Goal: Information Seeking & Learning: Learn about a topic

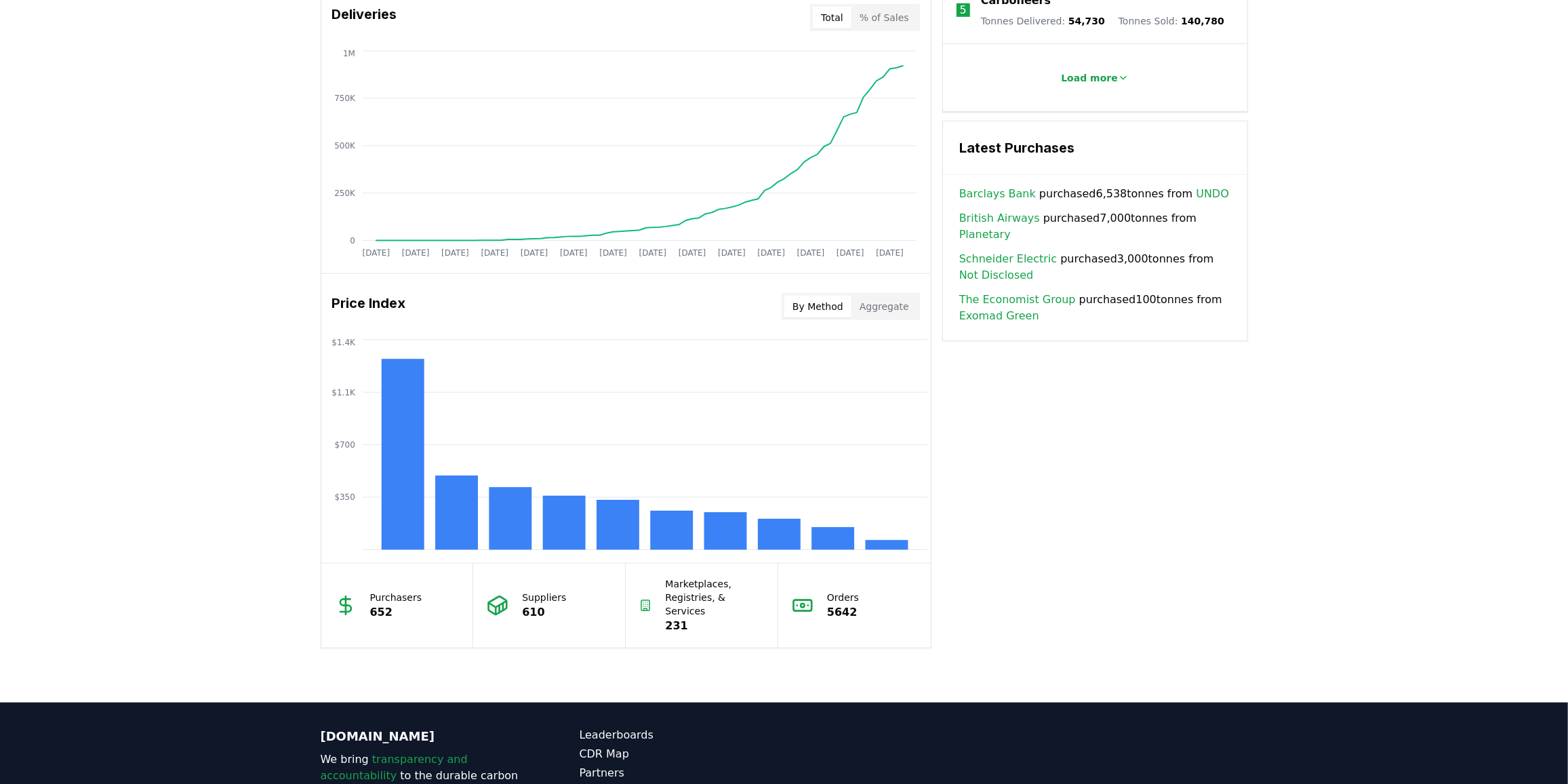
scroll to position [863, 0]
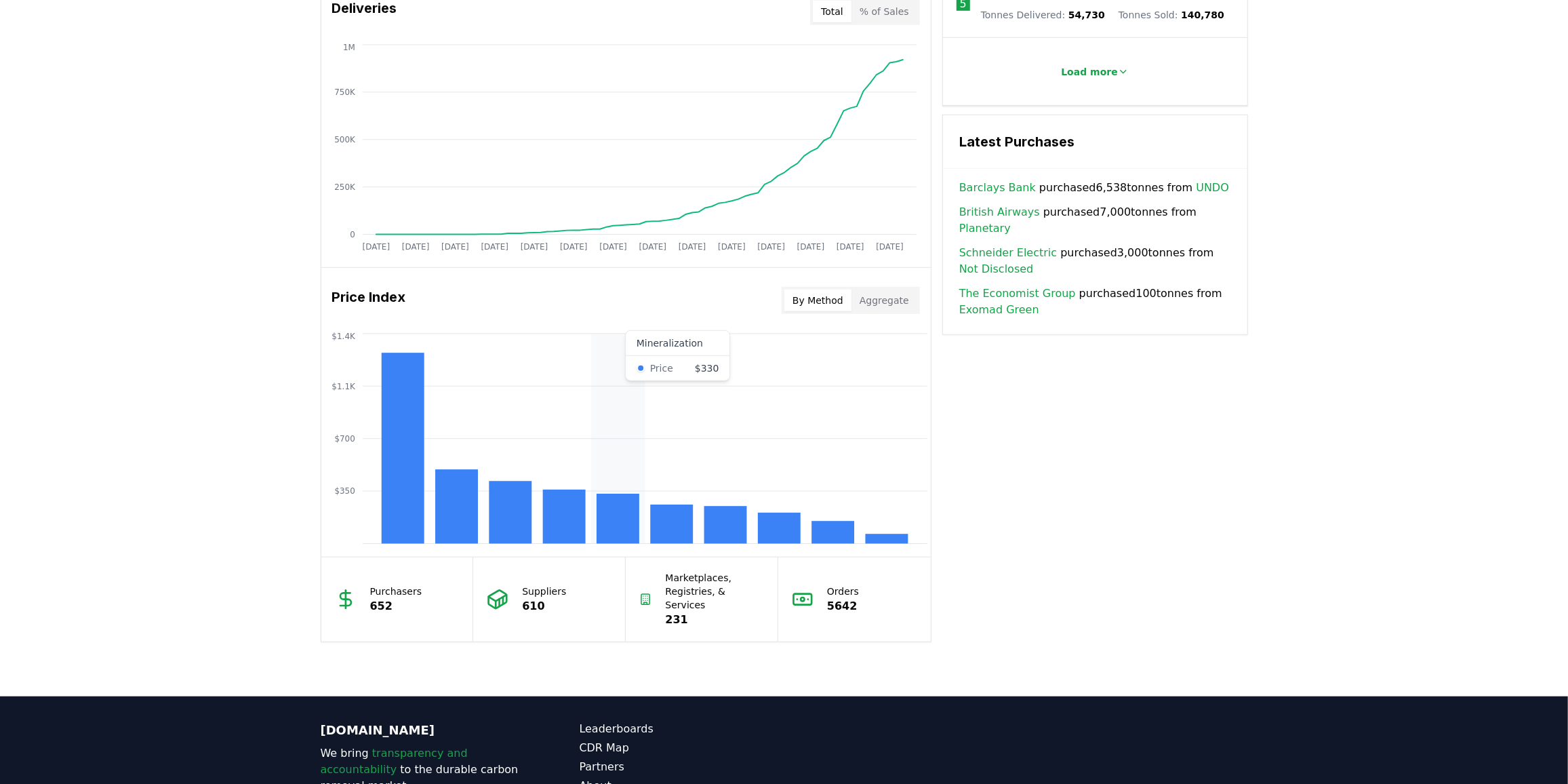
click at [602, 527] on rect at bounding box center [618, 518] width 43 height 50
click at [604, 524] on rect at bounding box center [618, 518] width 43 height 50
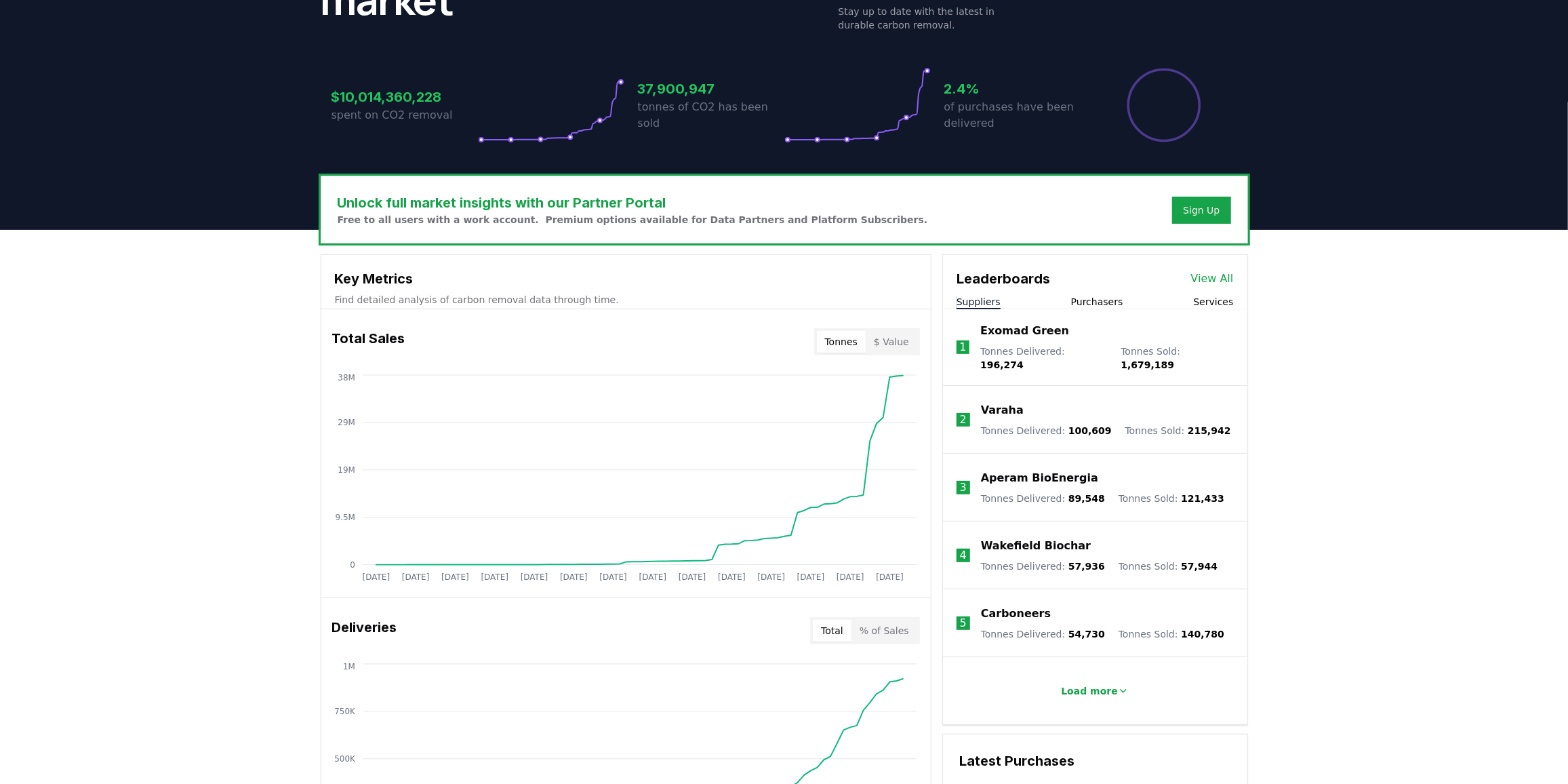
scroll to position [236, 0]
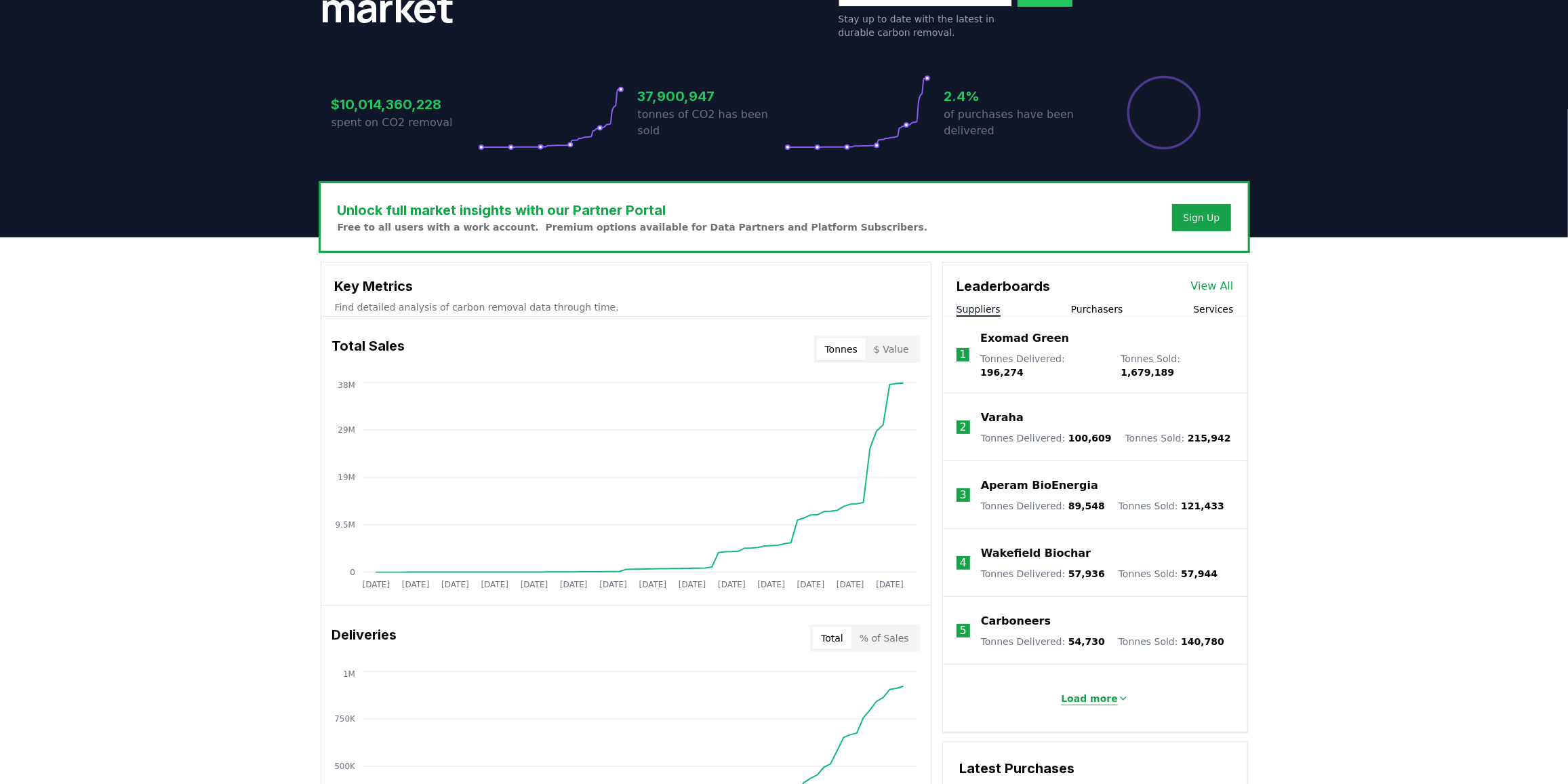
click at [1097, 692] on p "Load more" at bounding box center [1090, 698] width 57 height 14
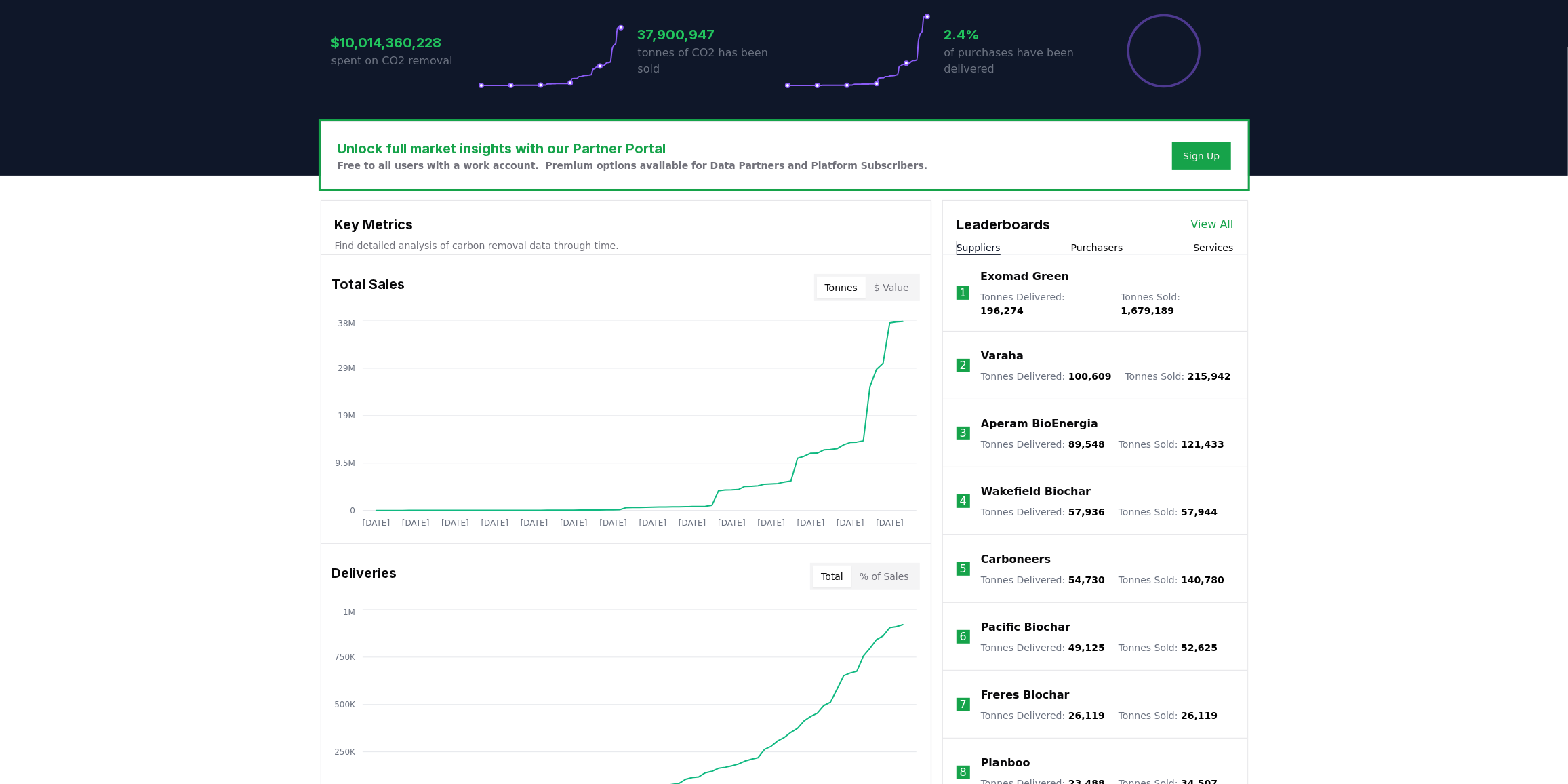
scroll to position [0, 0]
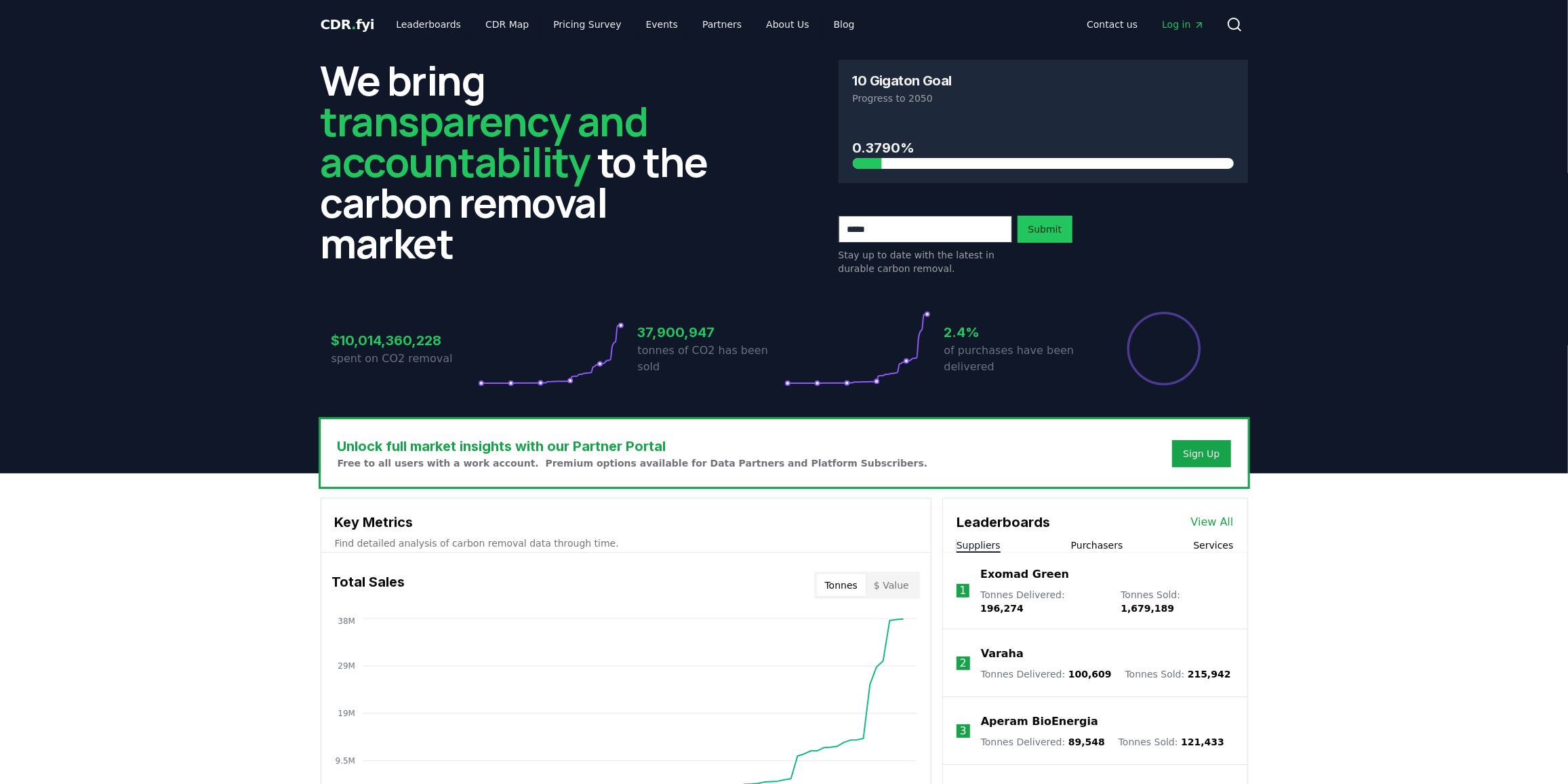
click at [1210, 521] on link "View All" at bounding box center [1212, 522] width 43 height 16
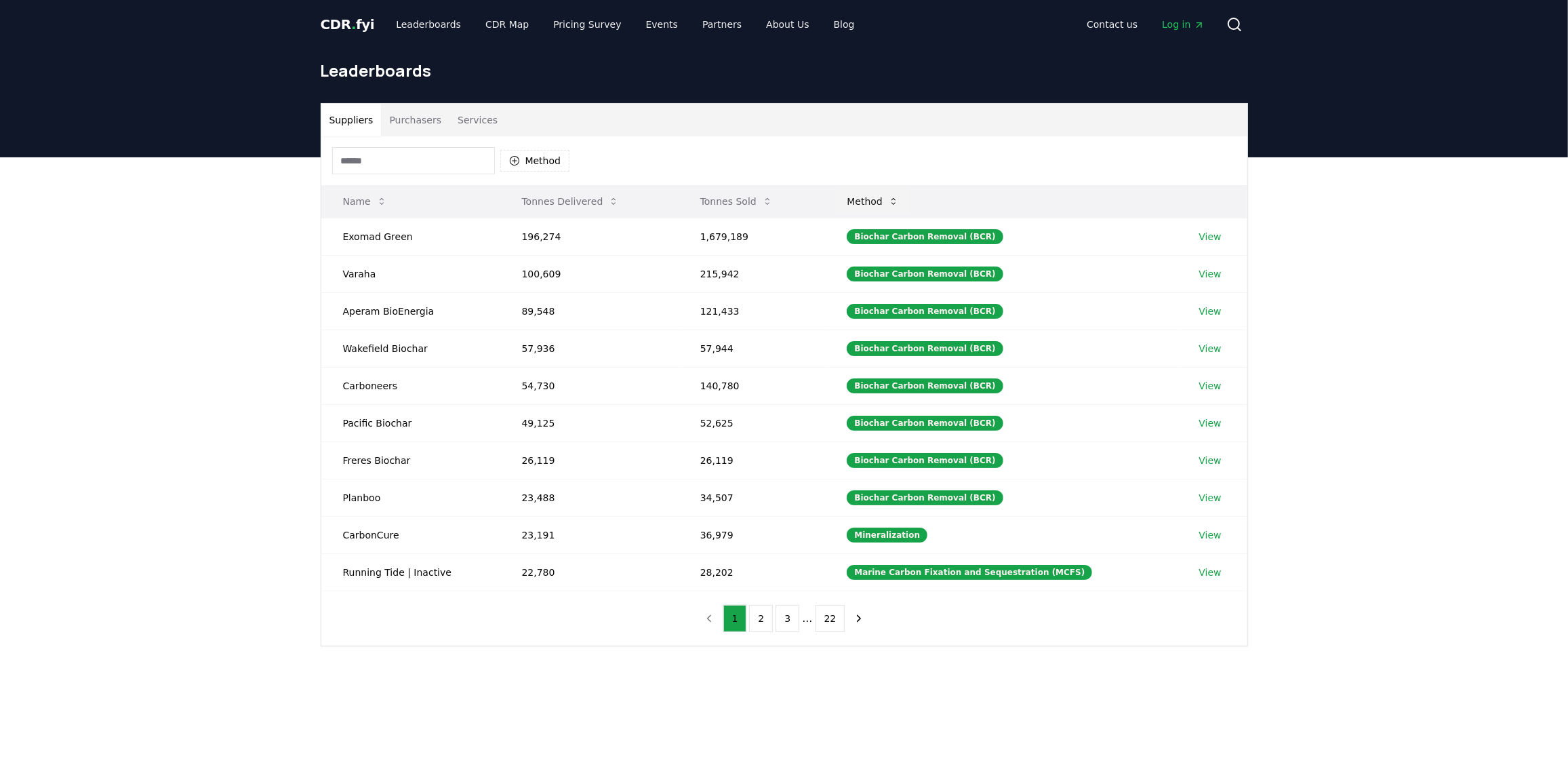
click at [899, 198] on icon at bounding box center [893, 201] width 11 height 11
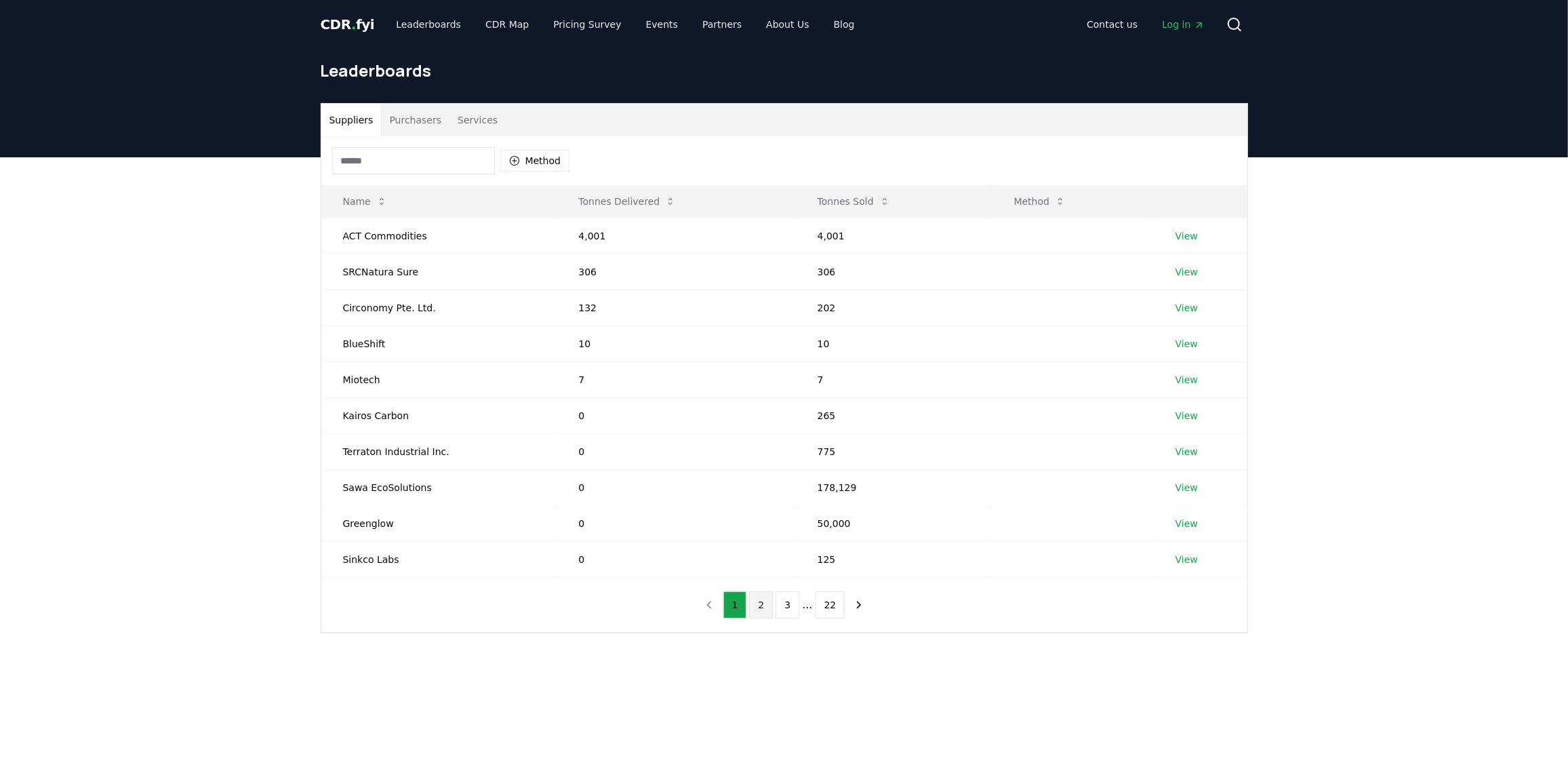
click at [765, 608] on button "2" at bounding box center [760, 605] width 24 height 27
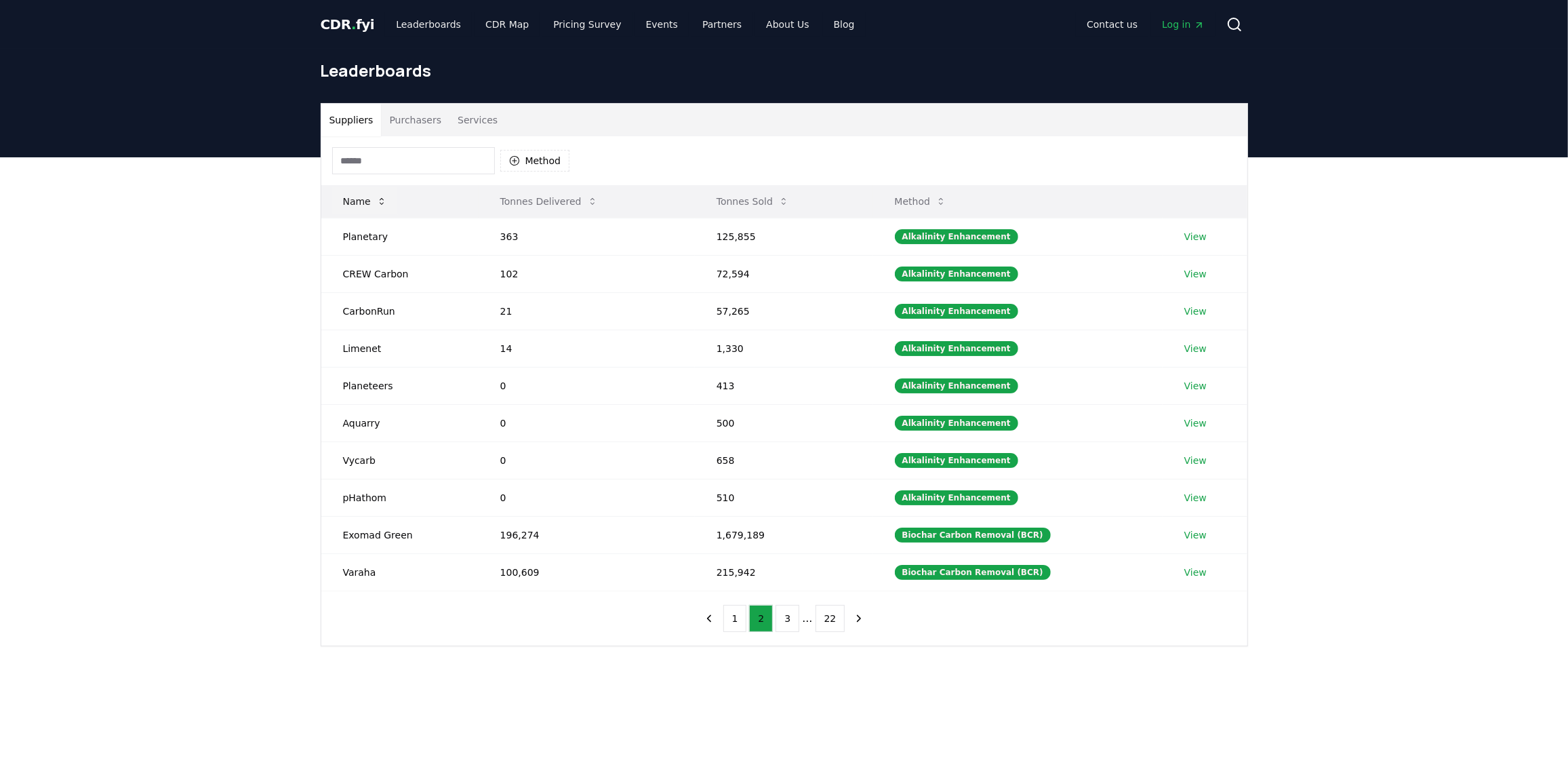
click at [381, 203] on icon at bounding box center [381, 201] width 11 height 11
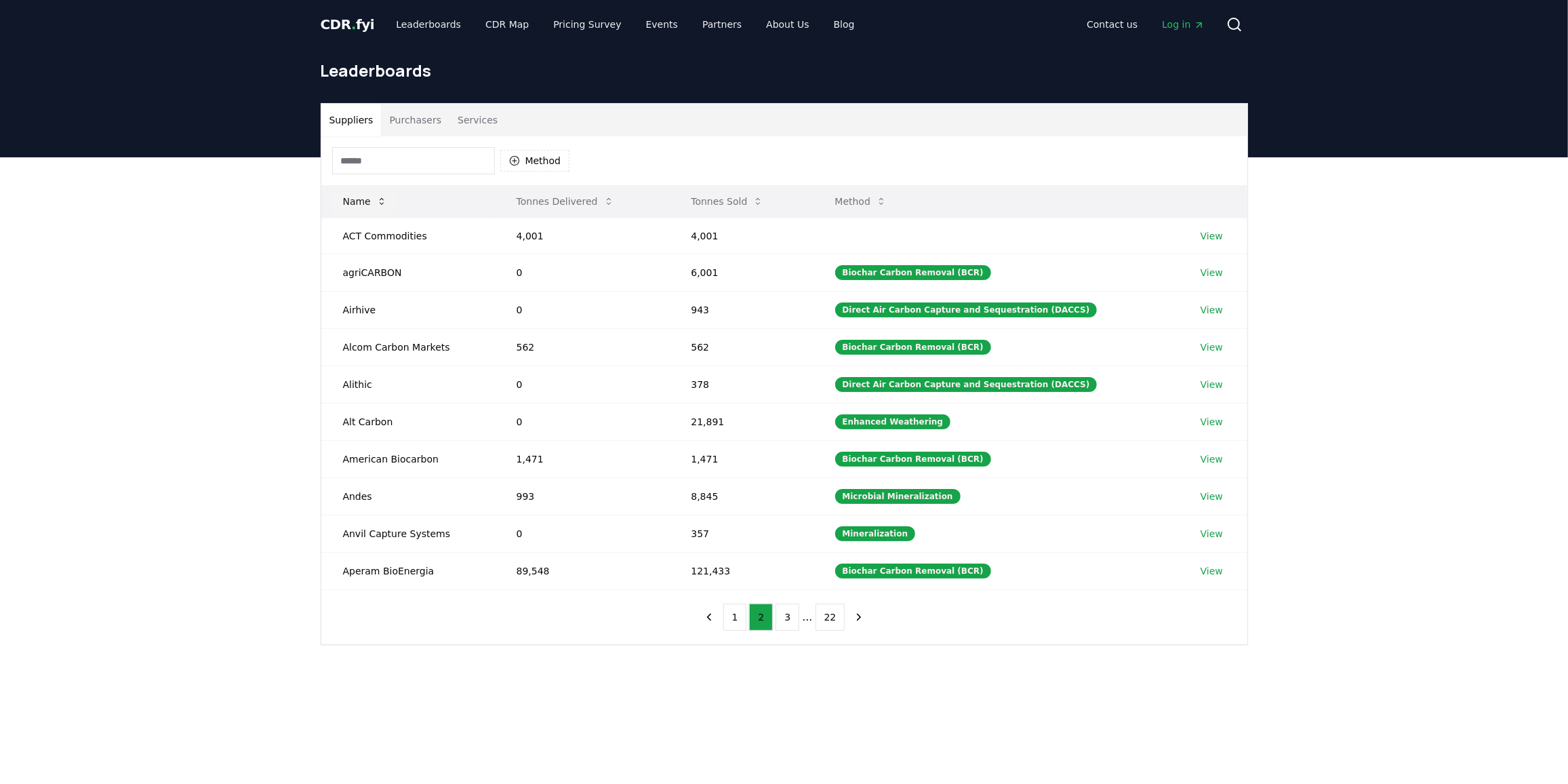
click at [381, 203] on icon at bounding box center [381, 201] width 11 height 11
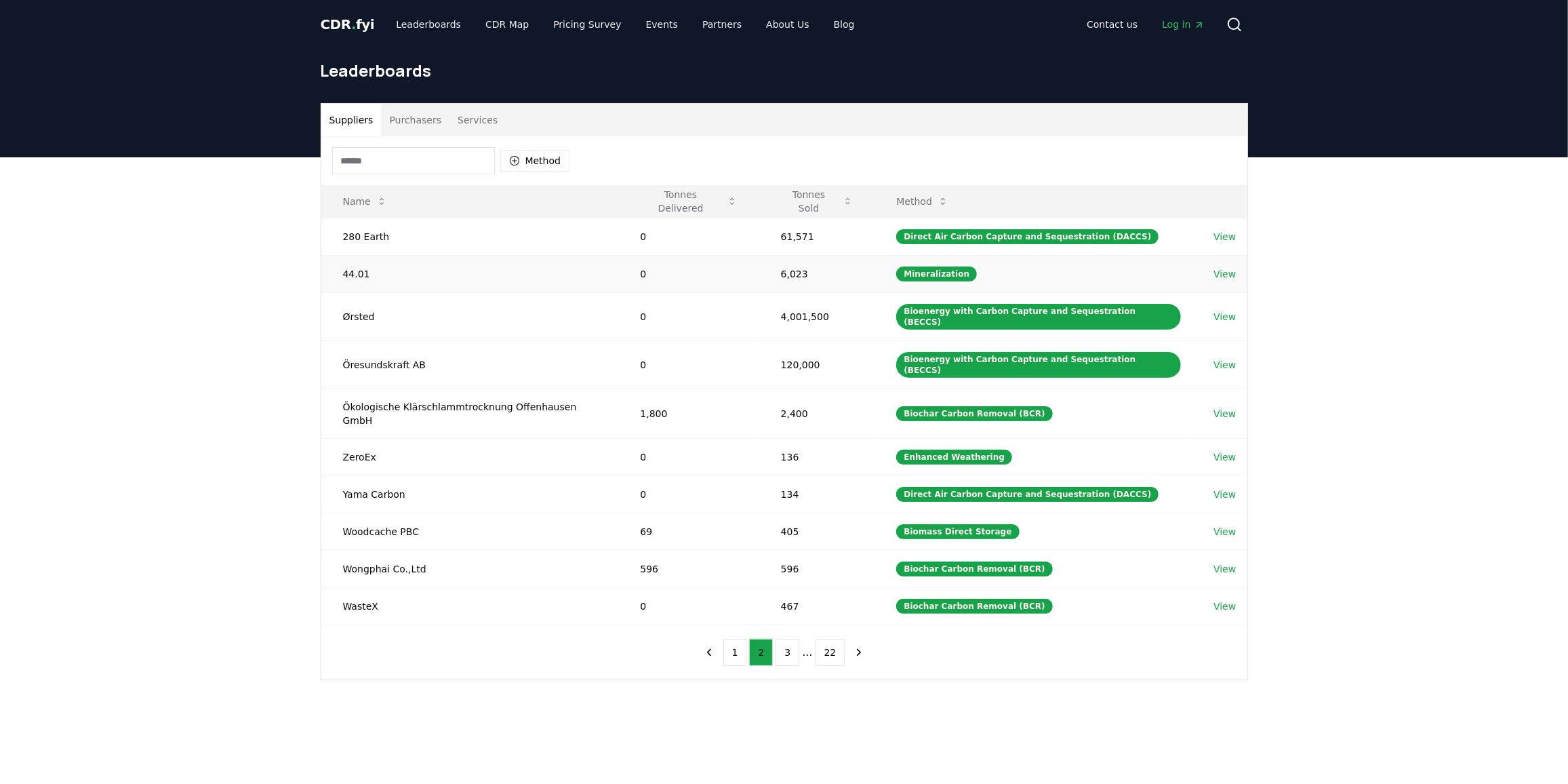
click at [1227, 273] on link "View" at bounding box center [1225, 273] width 22 height 14
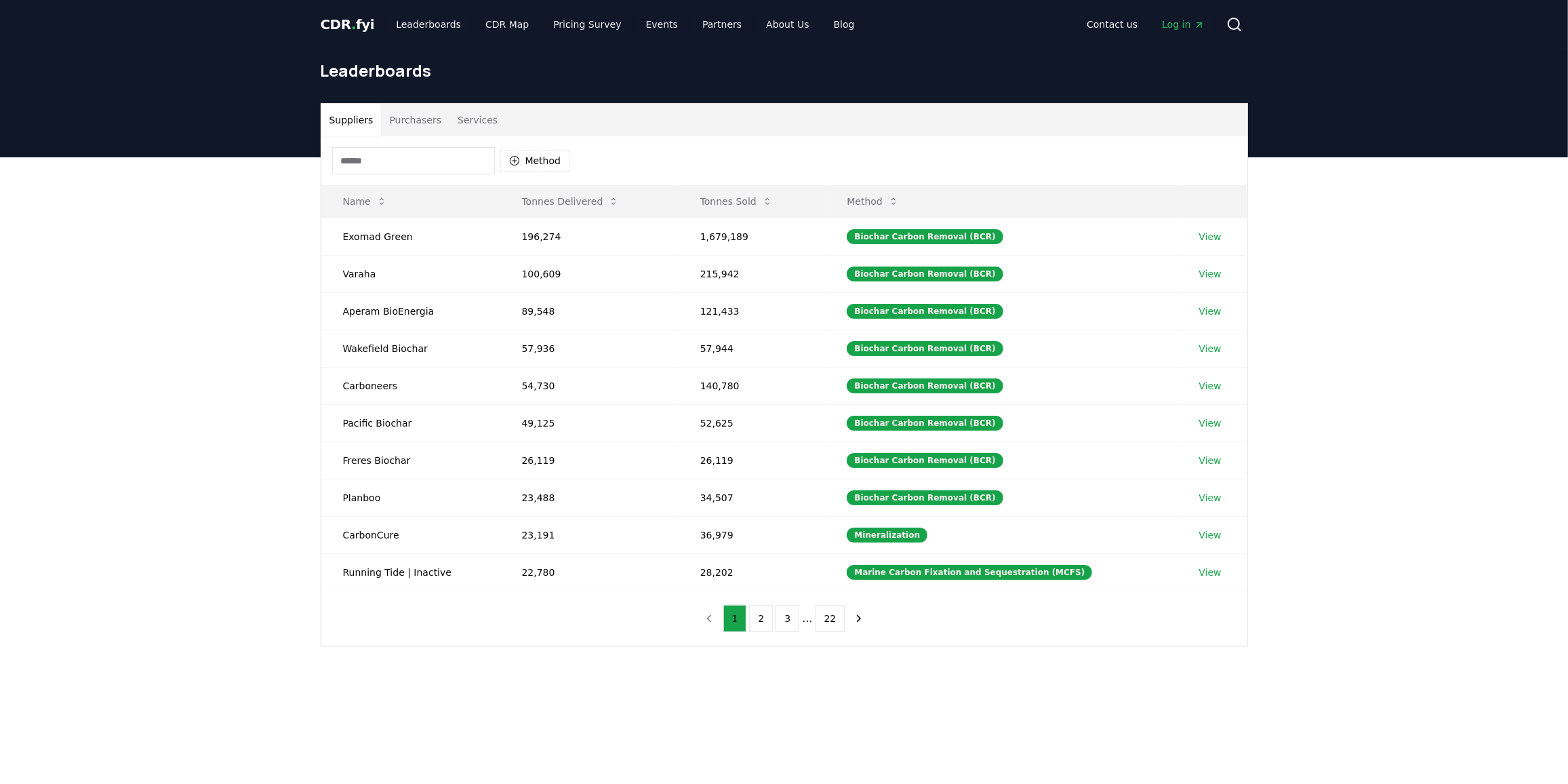
click at [378, 162] on input at bounding box center [413, 161] width 163 height 27
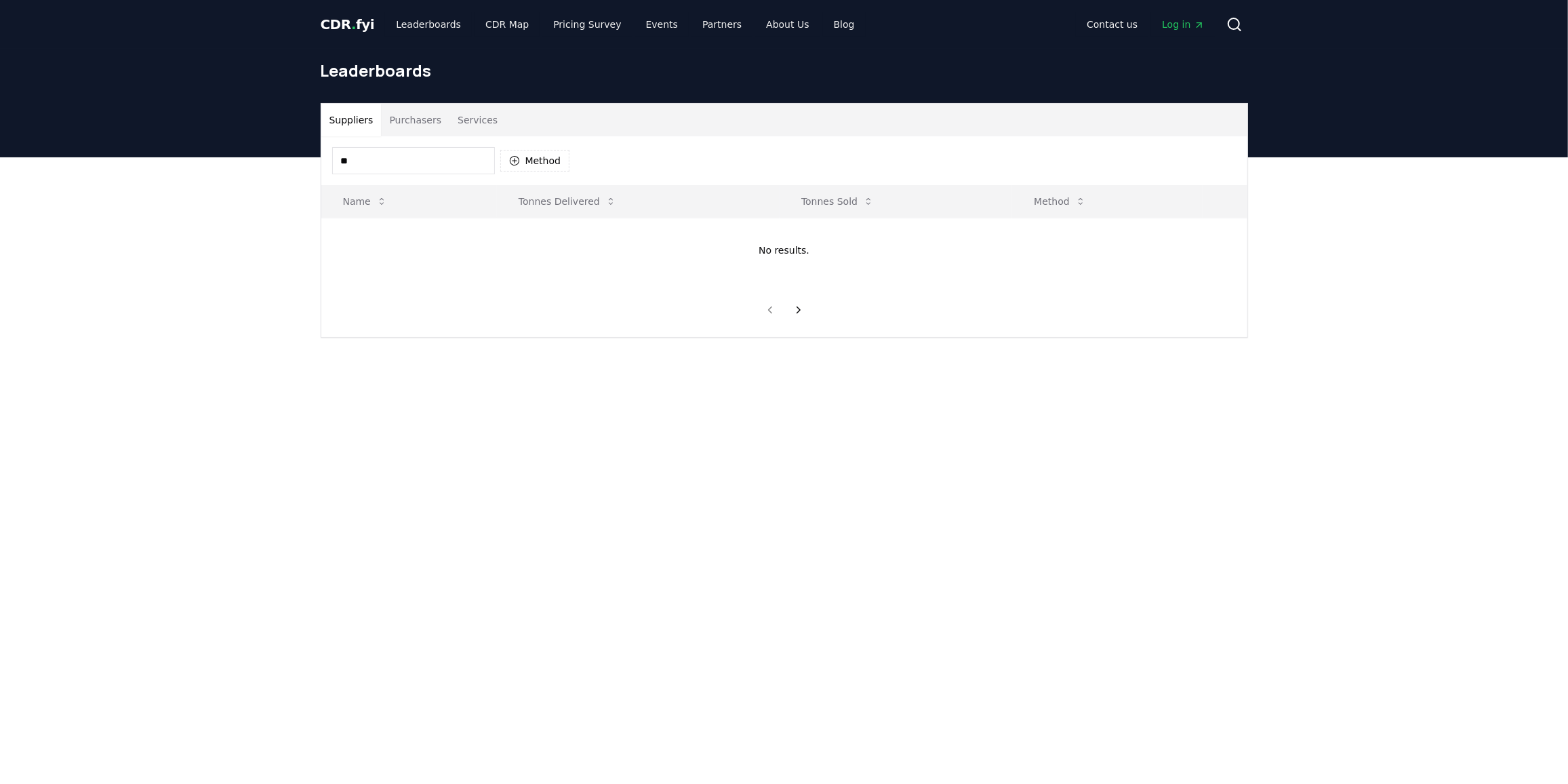
type input "*"
